Goal: Information Seeking & Learning: Learn about a topic

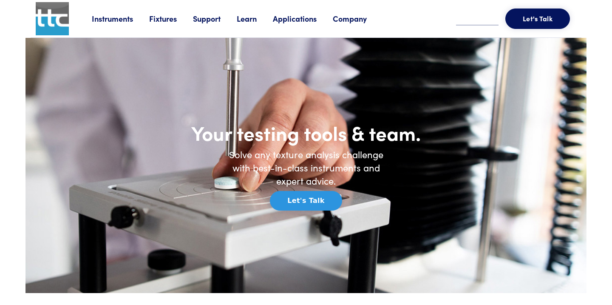
click at [114, 24] on link "Instruments" at bounding box center [120, 18] width 57 height 11
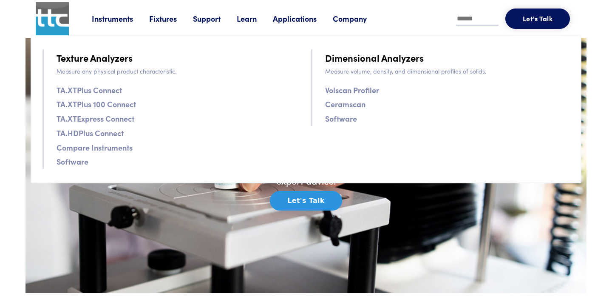
click at [101, 90] on link "TA.XTPlus Connect" at bounding box center [89, 90] width 65 height 12
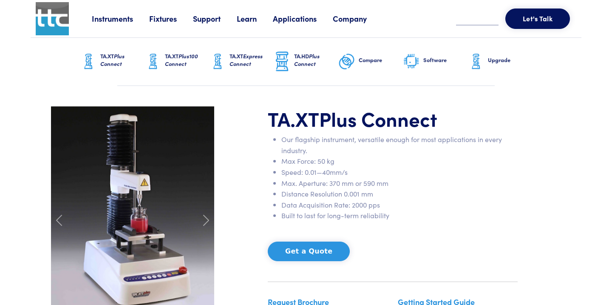
click at [120, 16] on link "Instruments" at bounding box center [120, 18] width 57 height 11
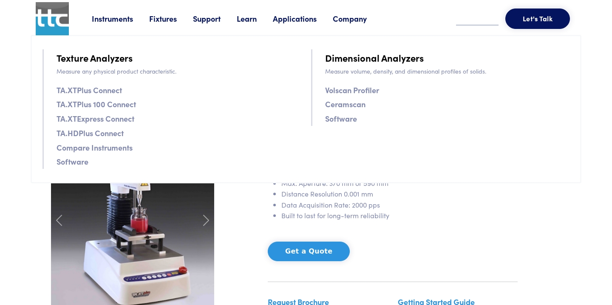
click at [91, 103] on link "TA.XTPlus 100 Connect" at bounding box center [97, 104] width 80 height 12
